Goal: Check status: Check status

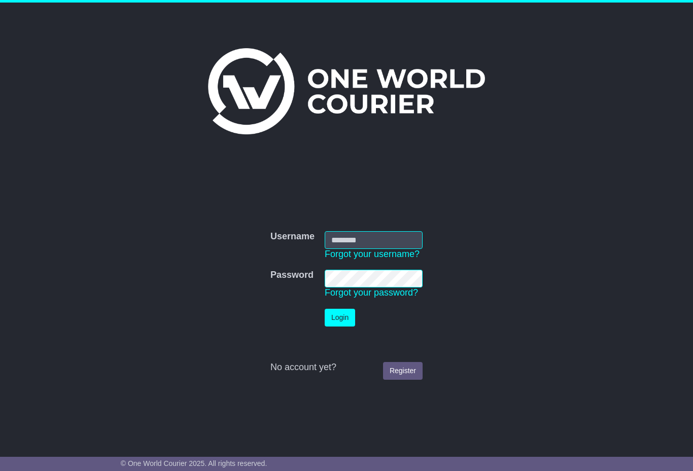
type input "**********"
click at [341, 314] on button "Login" at bounding box center [339, 318] width 30 height 18
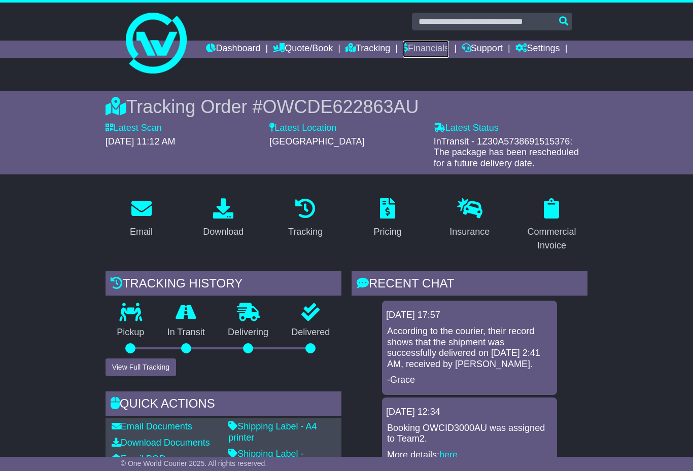
click at [427, 47] on link "Financials" at bounding box center [426, 49] width 46 height 17
click at [427, 46] on link "Financials" at bounding box center [426, 49] width 46 height 17
